Goal: Task Accomplishment & Management: Manage account settings

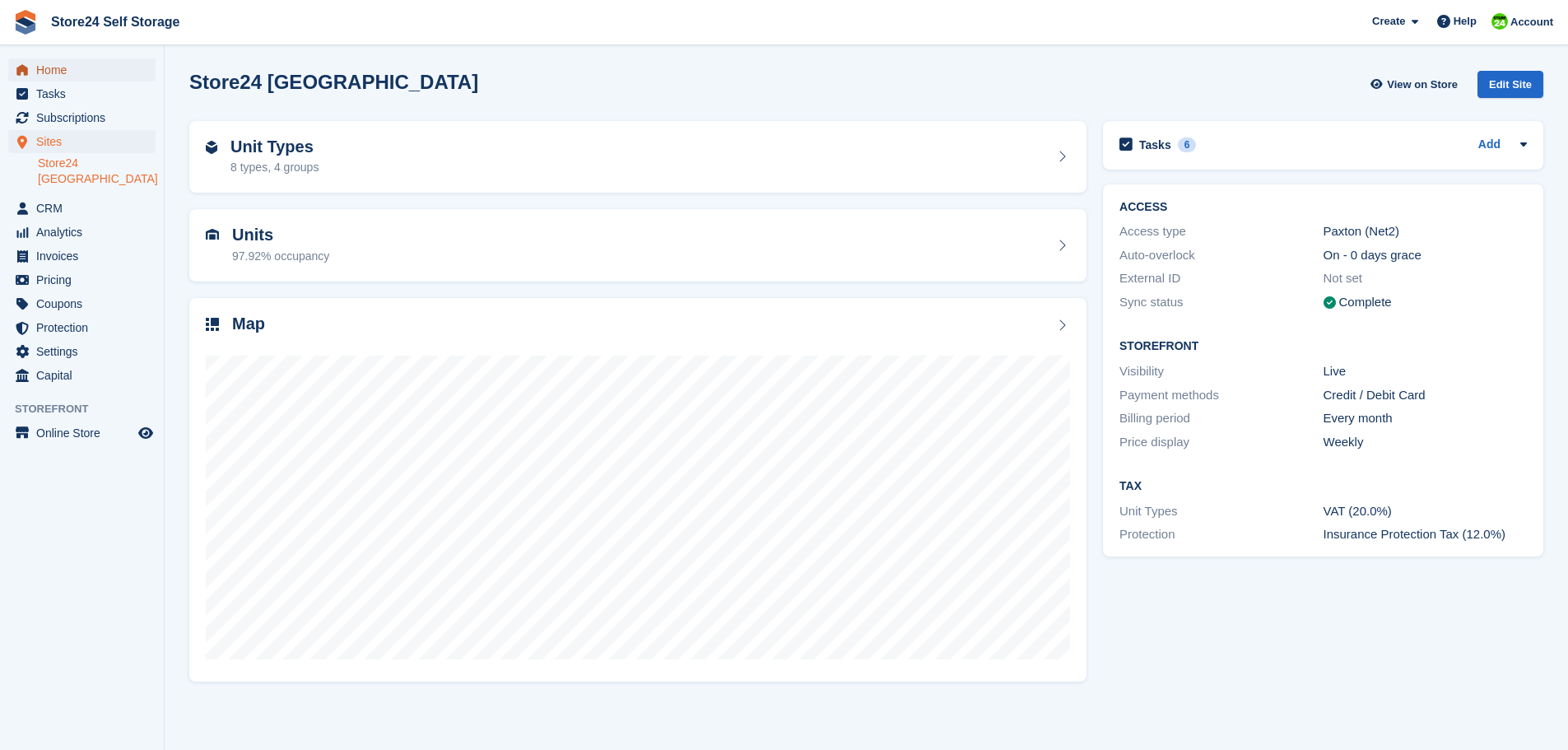
click at [48, 76] on span "Home" at bounding box center [86, 70] width 98 height 23
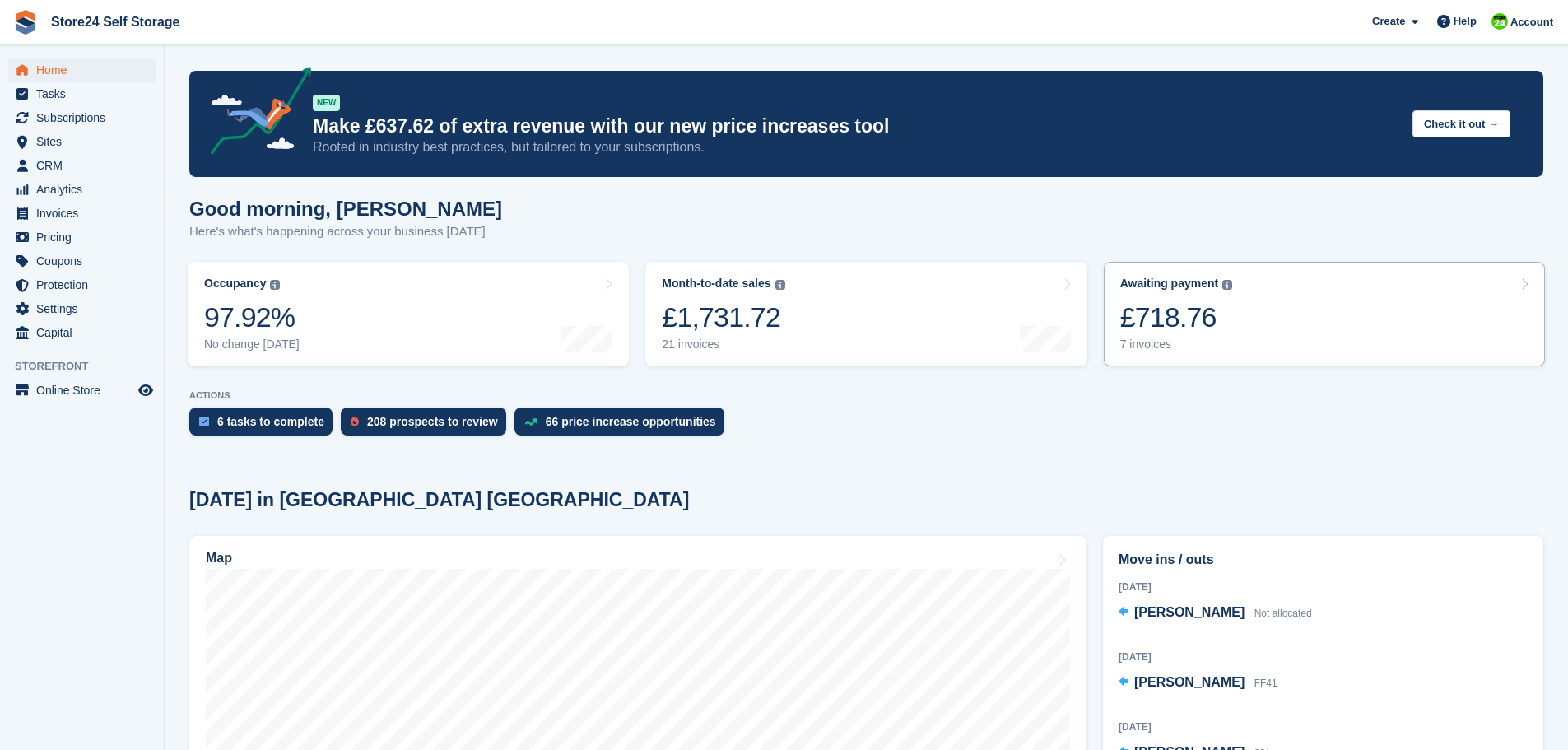
click at [1156, 317] on div "£718.76" at bounding box center [1176, 317] width 112 height 34
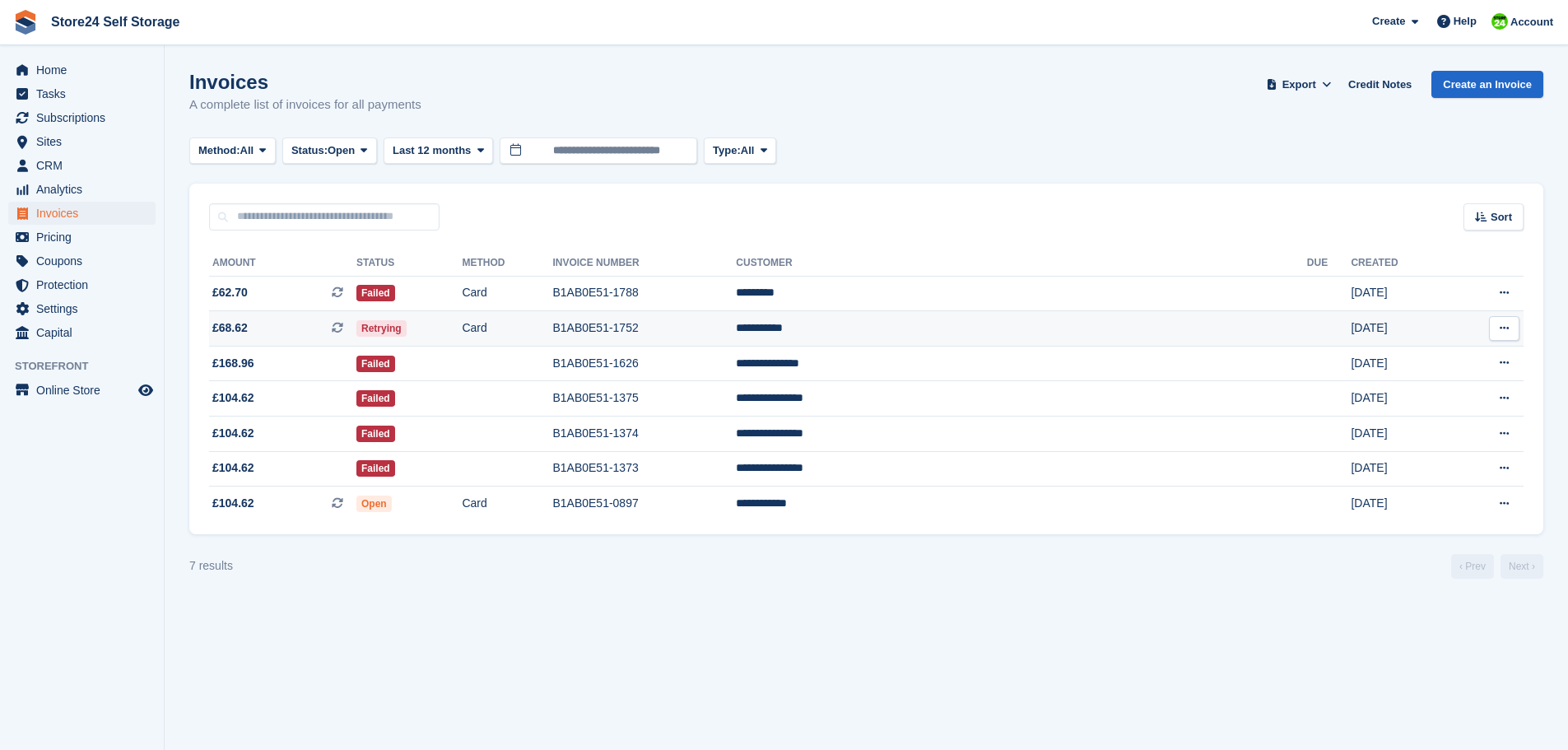
click at [736, 327] on td "B1AB0E51-1752" at bounding box center [644, 328] width 183 height 35
click at [60, 213] on span "Invoices" at bounding box center [86, 213] width 98 height 23
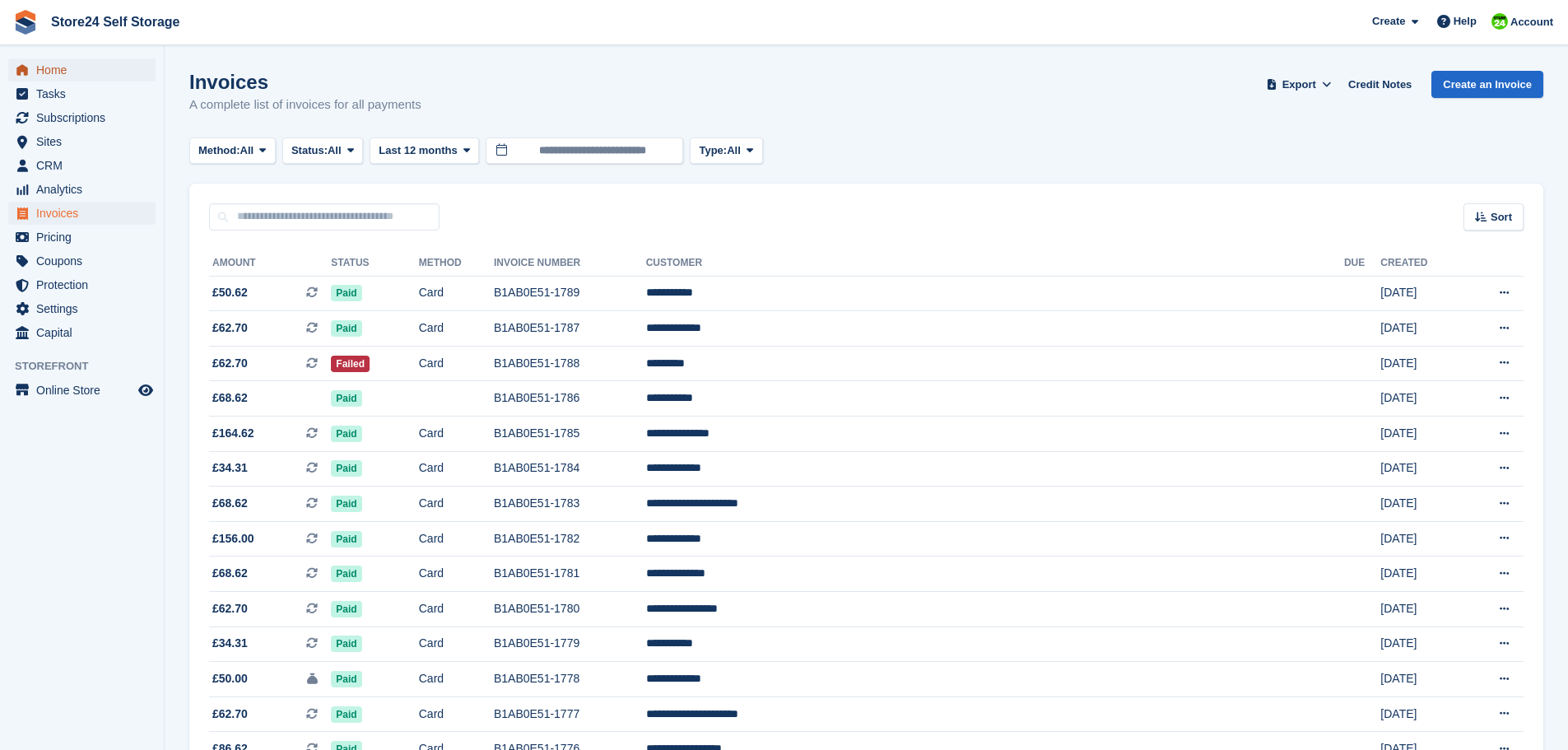
click at [46, 71] on span "Home" at bounding box center [86, 70] width 98 height 23
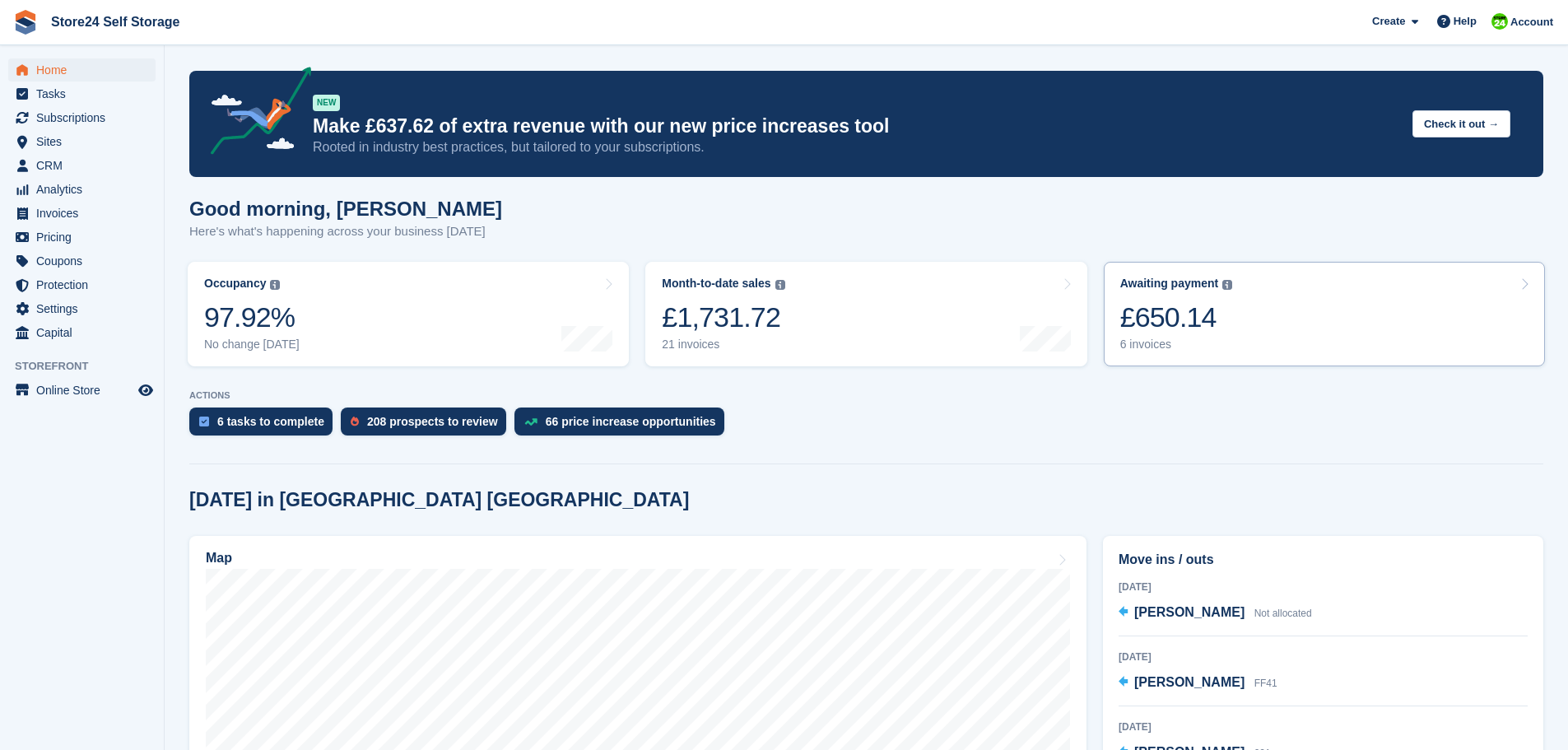
click at [1190, 315] on div "£650.14" at bounding box center [1176, 317] width 112 height 34
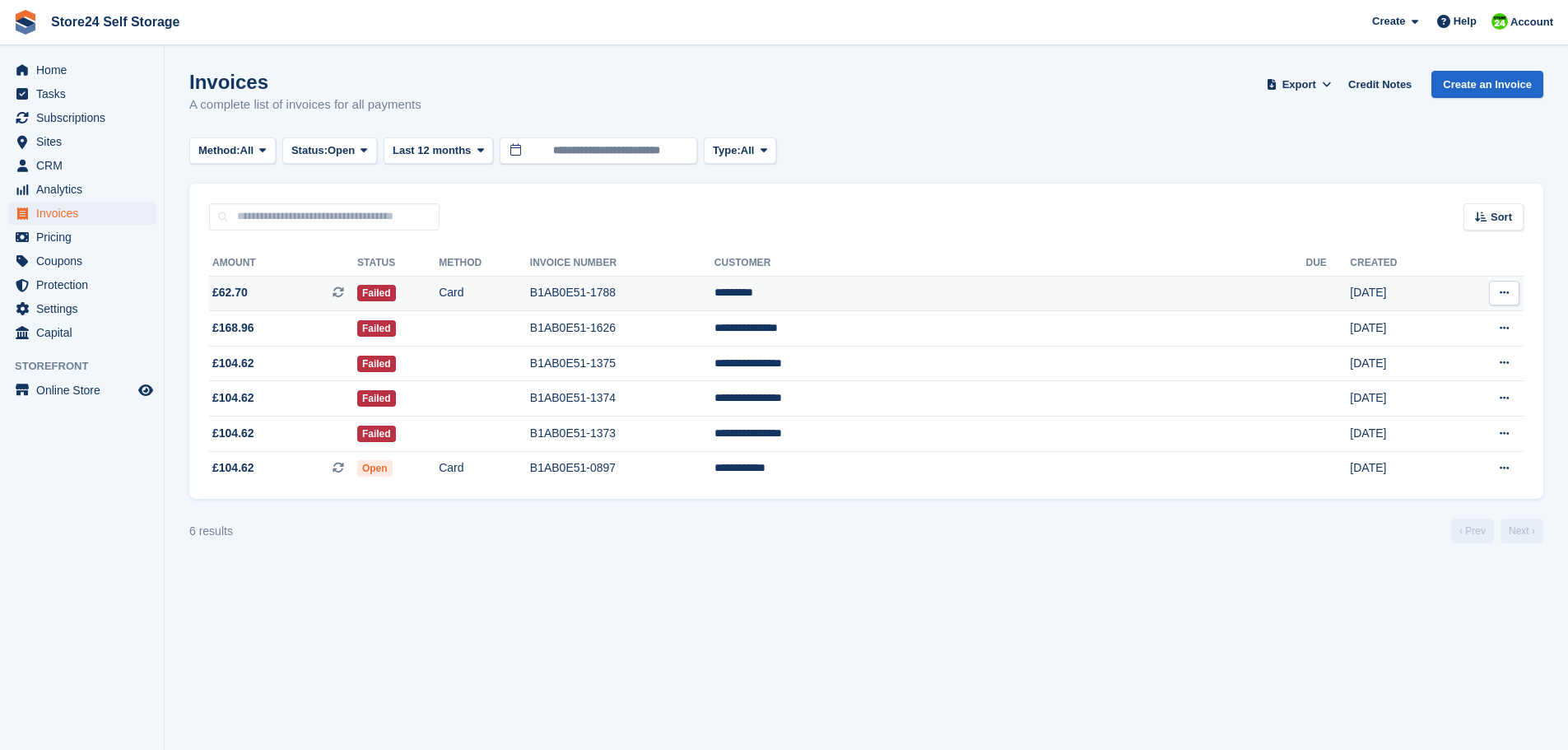
click at [714, 288] on td "B1AB0E51-1788" at bounding box center [621, 293] width 184 height 35
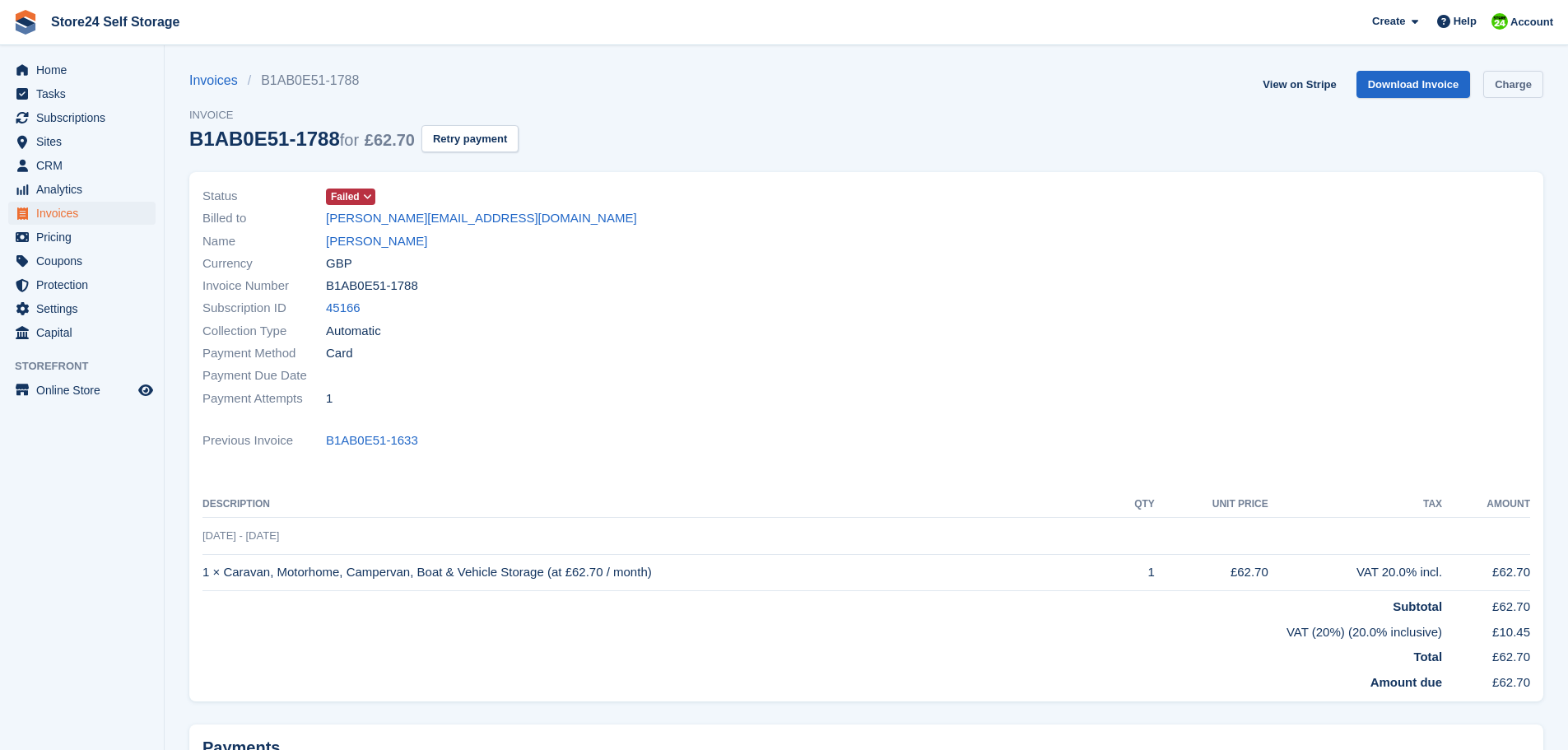
click at [1520, 86] on link "Charge" at bounding box center [1513, 84] width 60 height 27
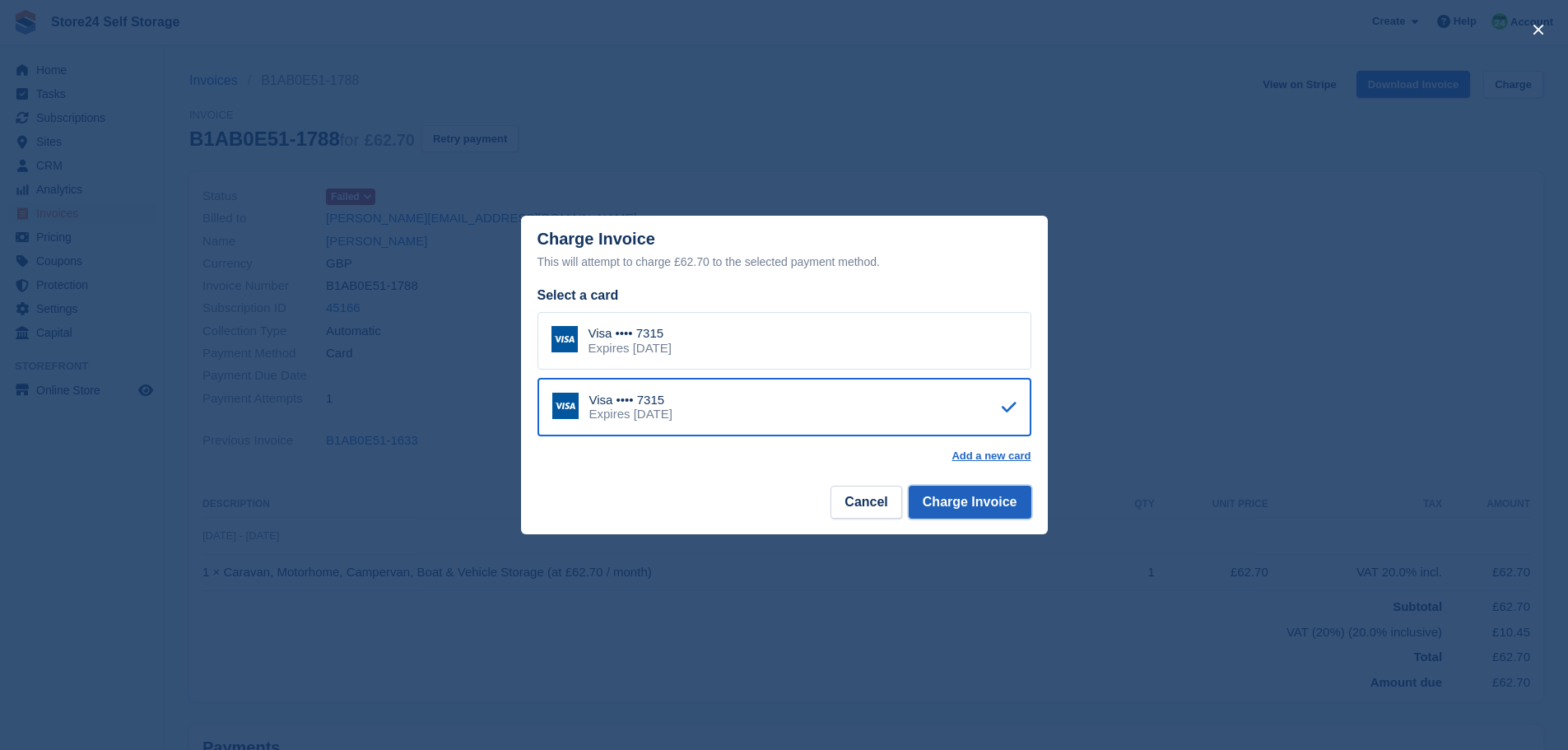
click at [991, 507] on button "Charge Invoice" at bounding box center [970, 502] width 123 height 33
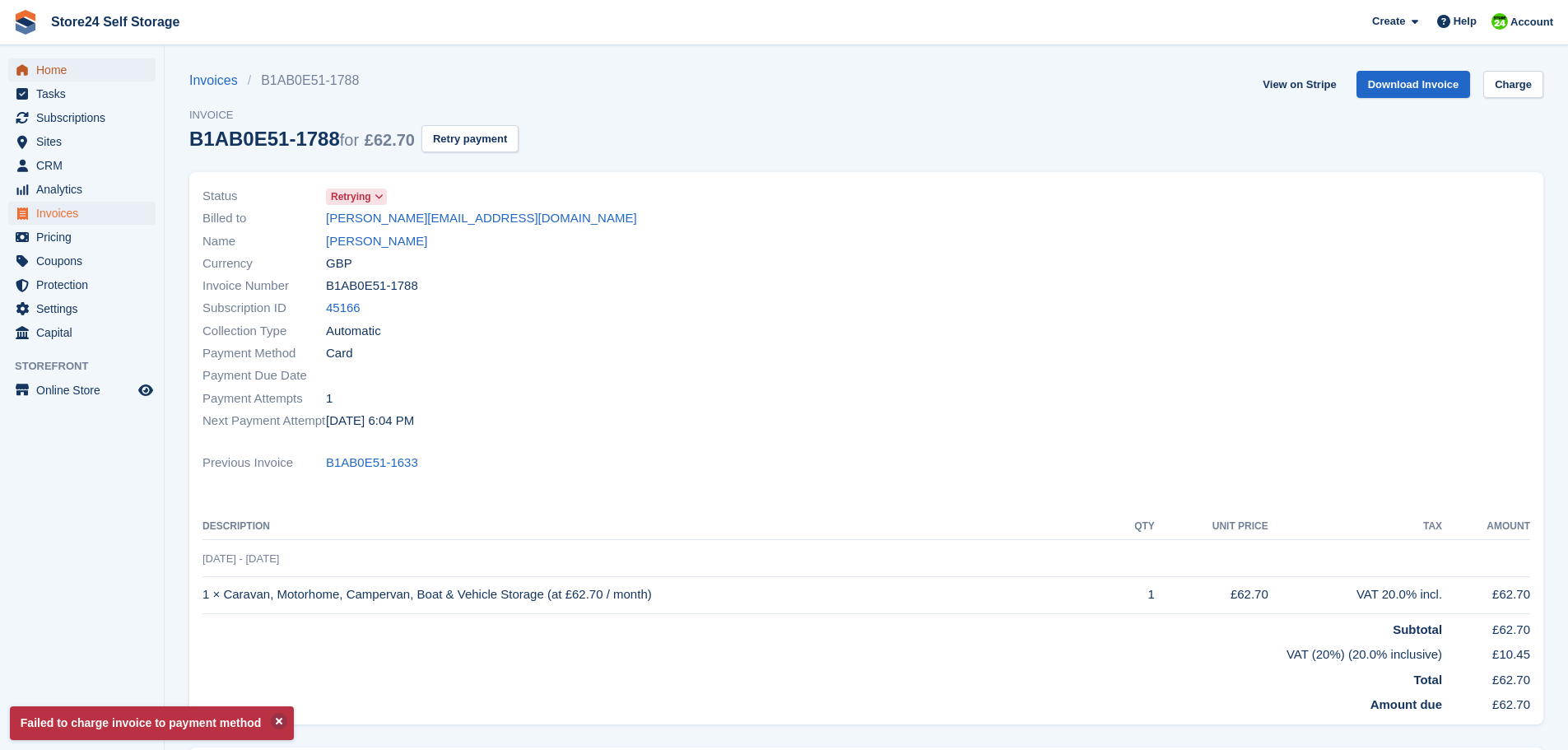
click at [54, 74] on span "Home" at bounding box center [86, 70] width 98 height 23
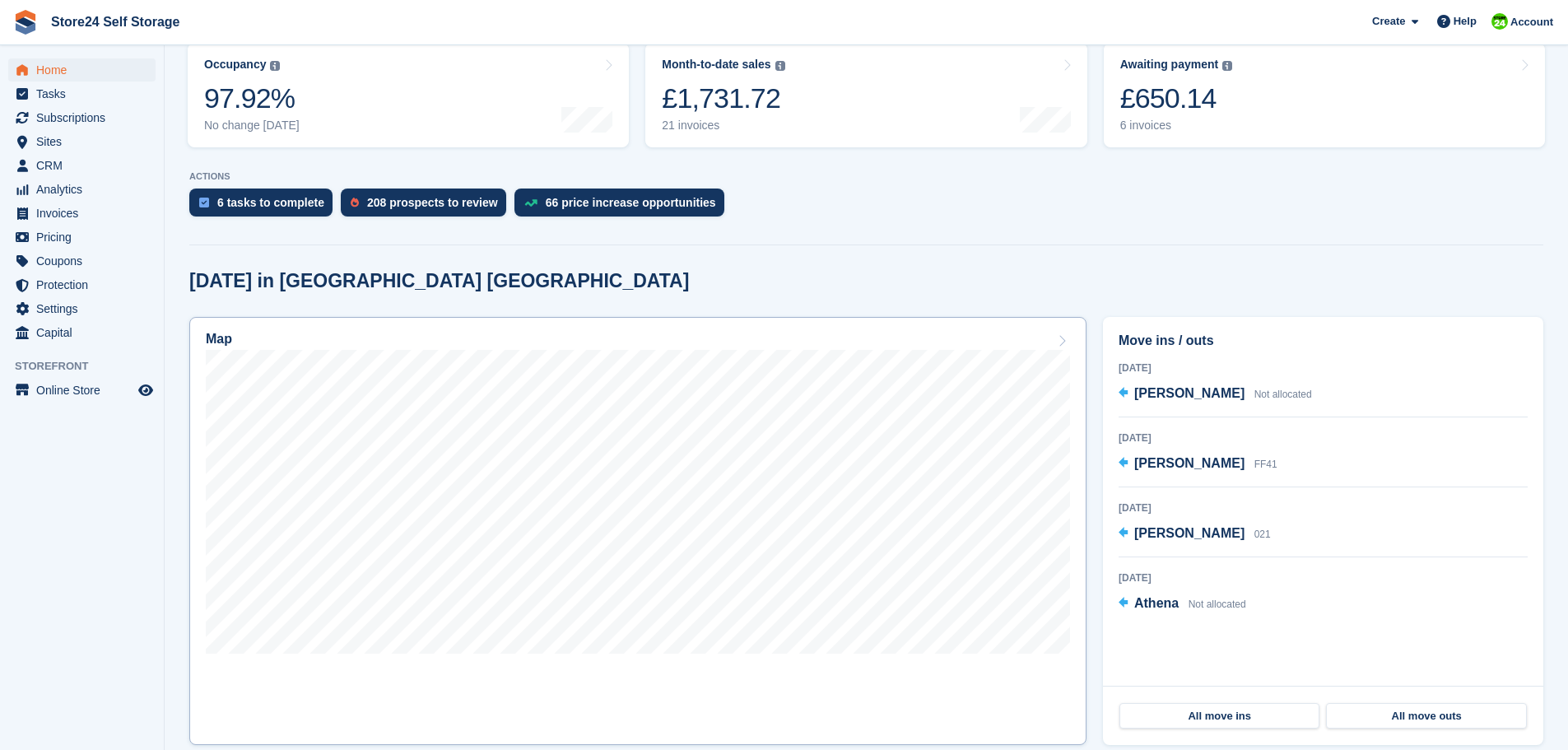
scroll to position [247, 0]
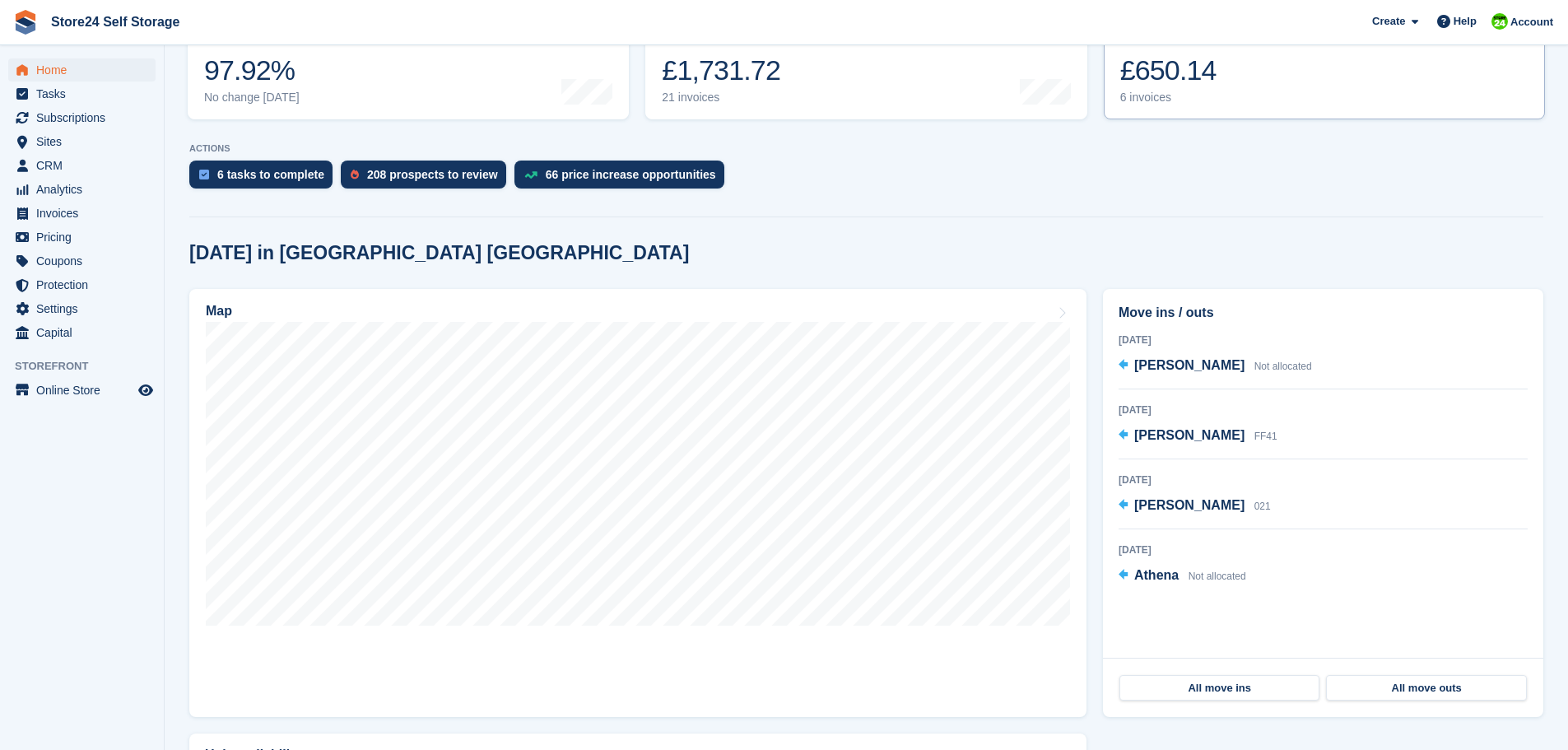
click at [1159, 80] on div "£650.14" at bounding box center [1176, 70] width 112 height 34
